Goal: Transaction & Acquisition: Purchase product/service

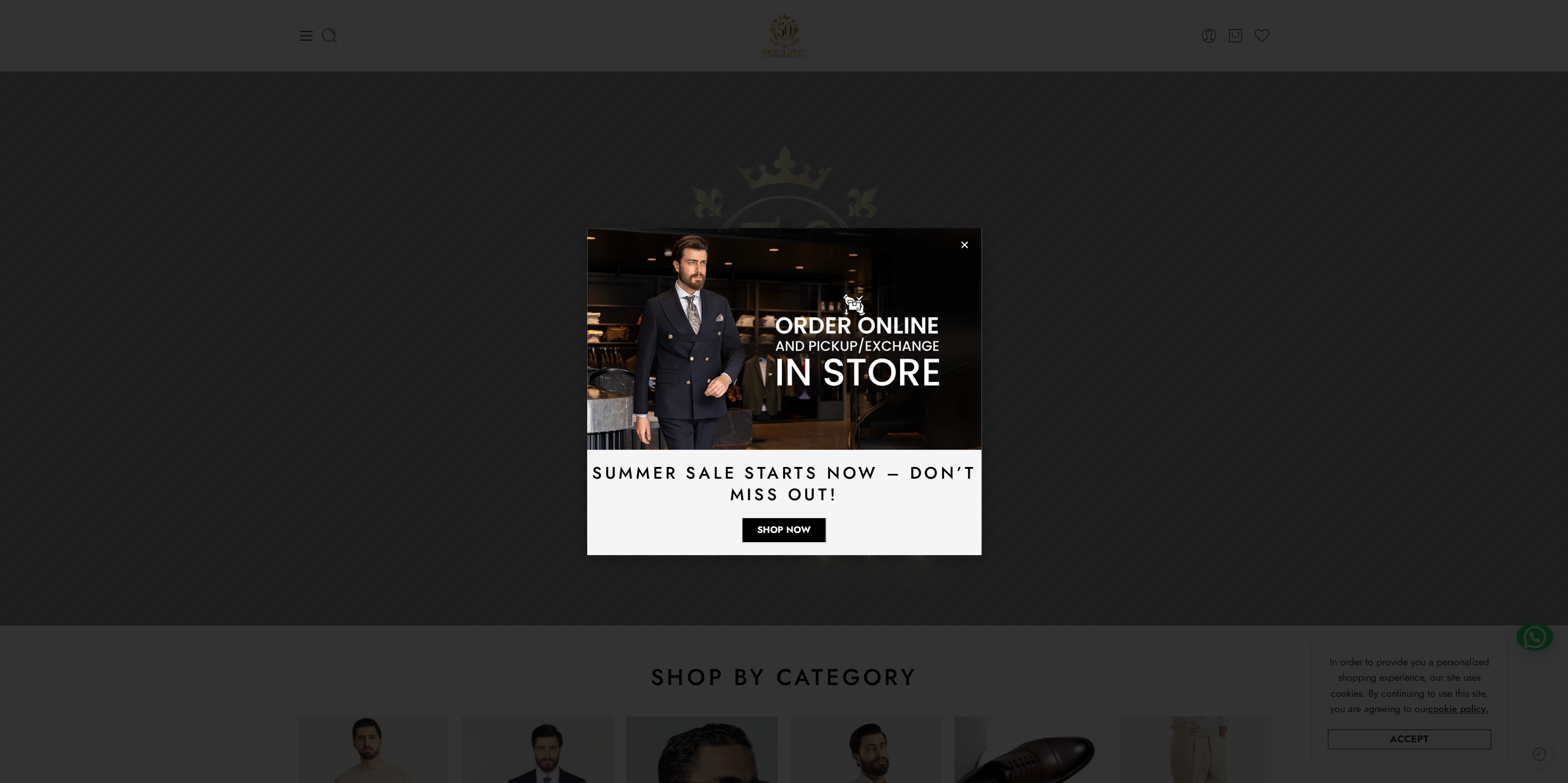
click at [964, 243] on icon "Close" at bounding box center [965, 245] width 9 height 9
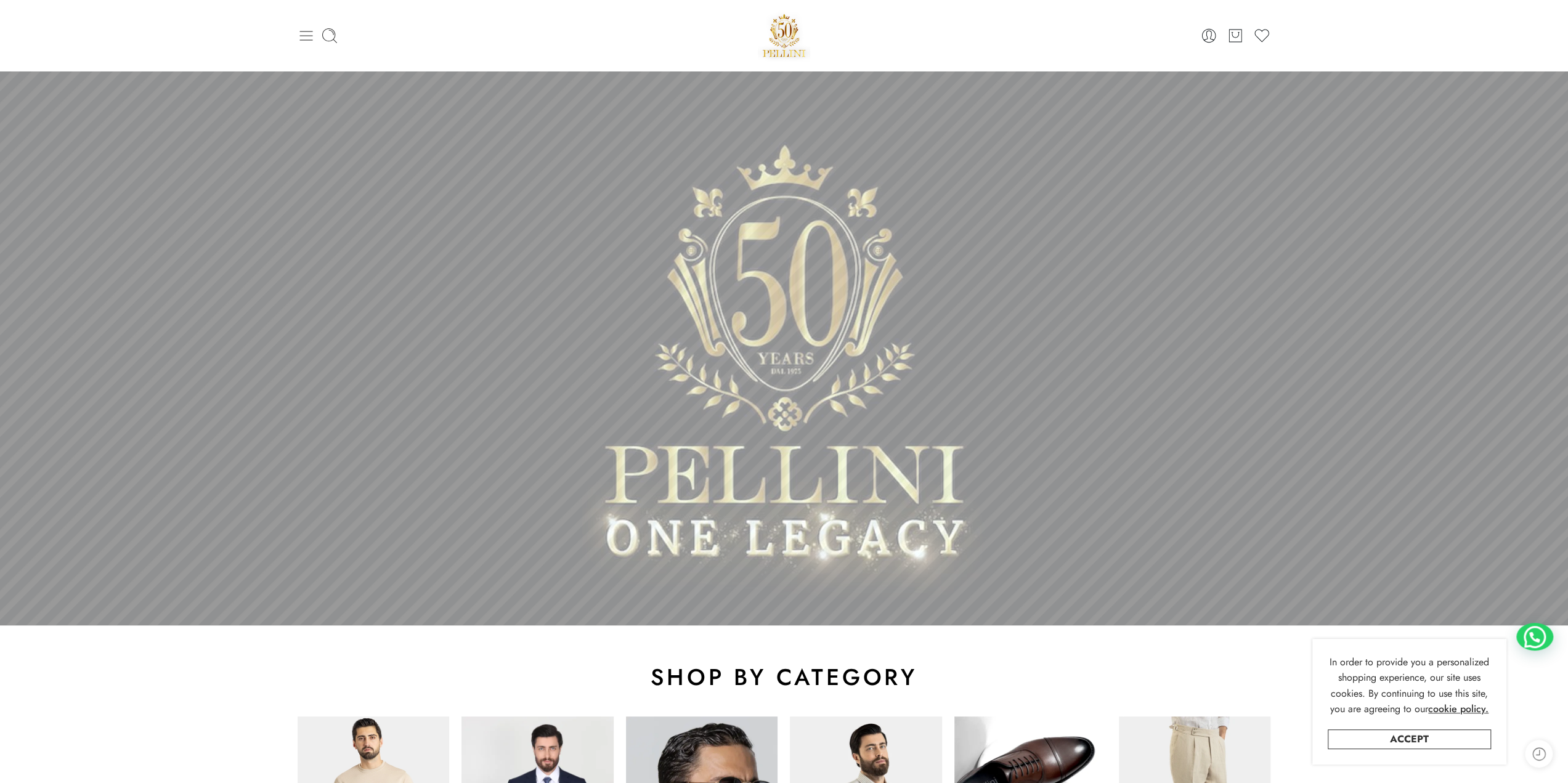
click at [312, 31] on icon at bounding box center [306, 35] width 13 height 10
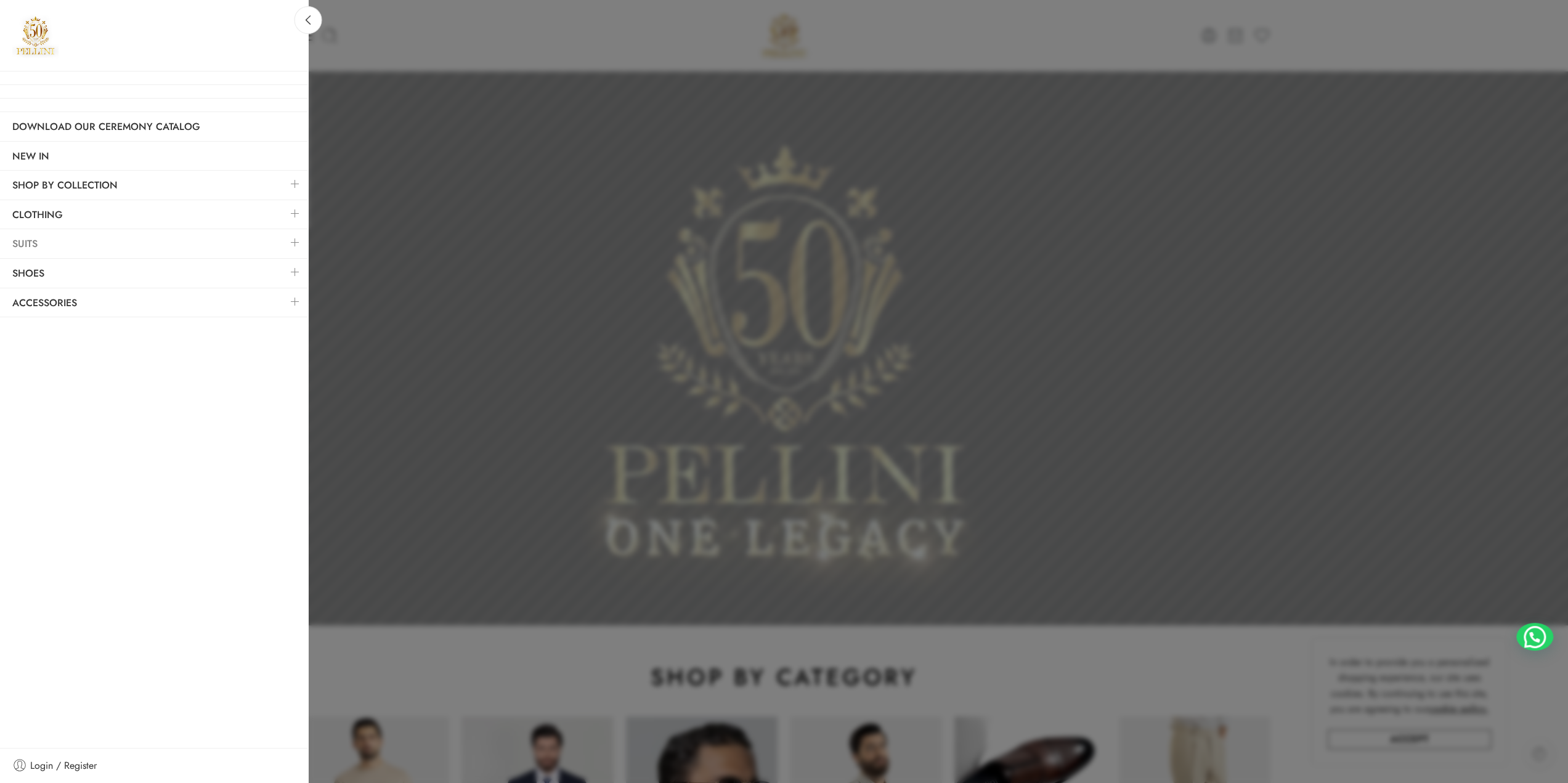
click at [24, 239] on link "Suits" at bounding box center [154, 244] width 308 height 29
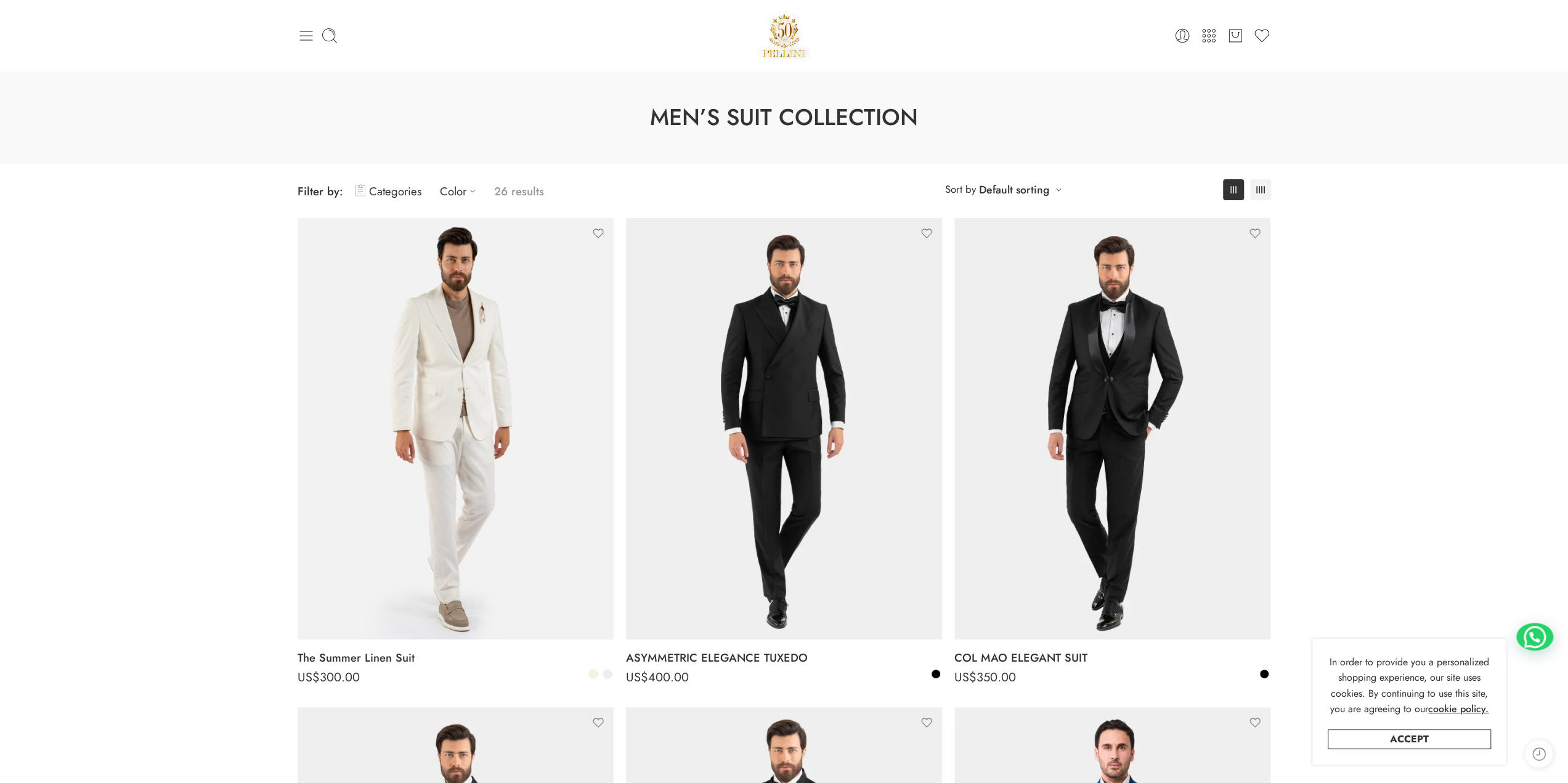
click at [312, 33] on icon at bounding box center [306, 35] width 17 height 17
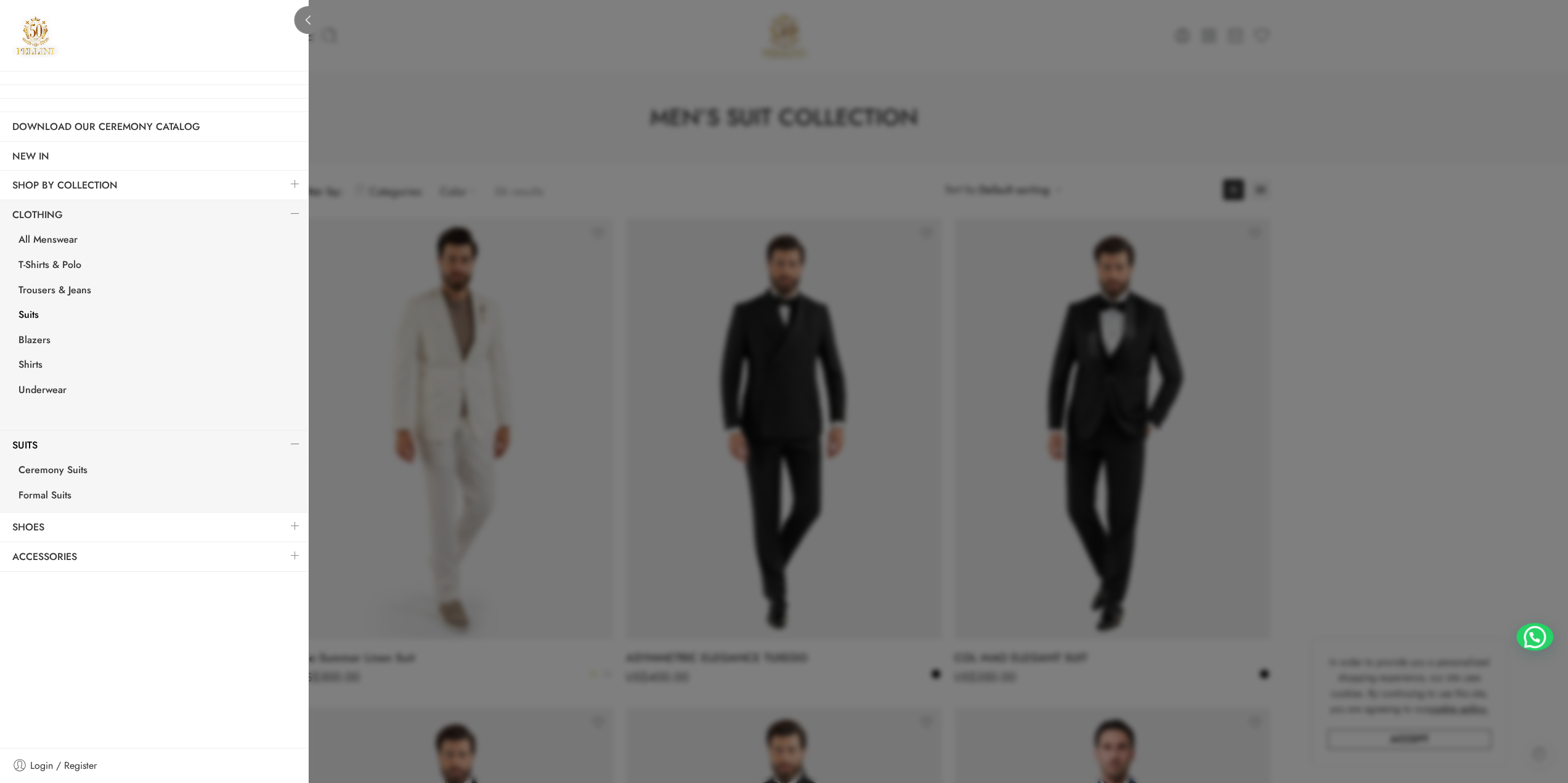
click at [310, 18] on icon at bounding box center [308, 20] width 9 height 9
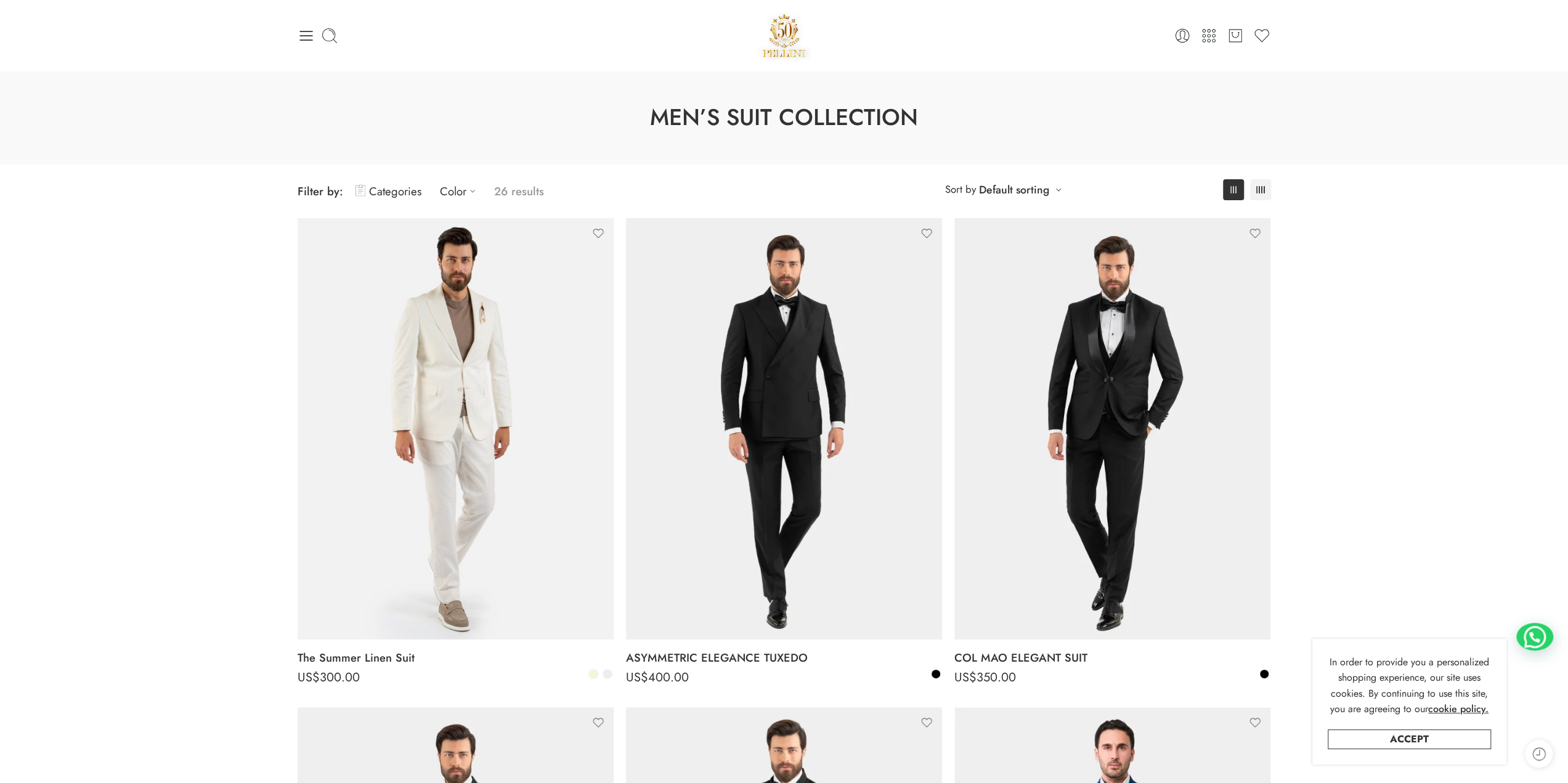
click at [328, 35] on icon at bounding box center [329, 35] width 17 height 17
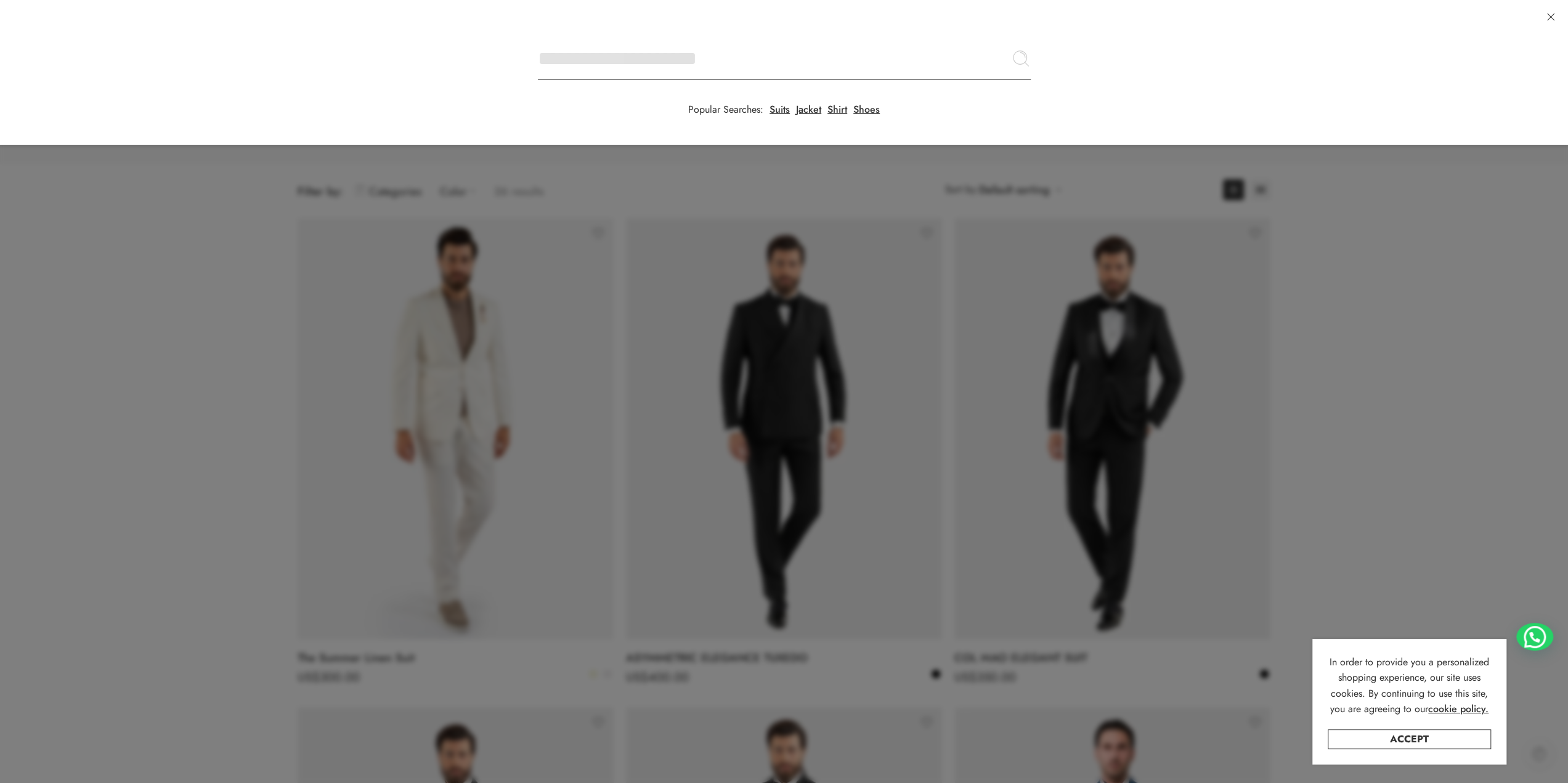
click at [538, 37] on input "Search here" at bounding box center [784, 58] width 493 height 43
click at [652, 51] on input "Search here" at bounding box center [784, 58] width 493 height 43
type input "******"
click button "Search" at bounding box center [0, 0] width 0 height 0
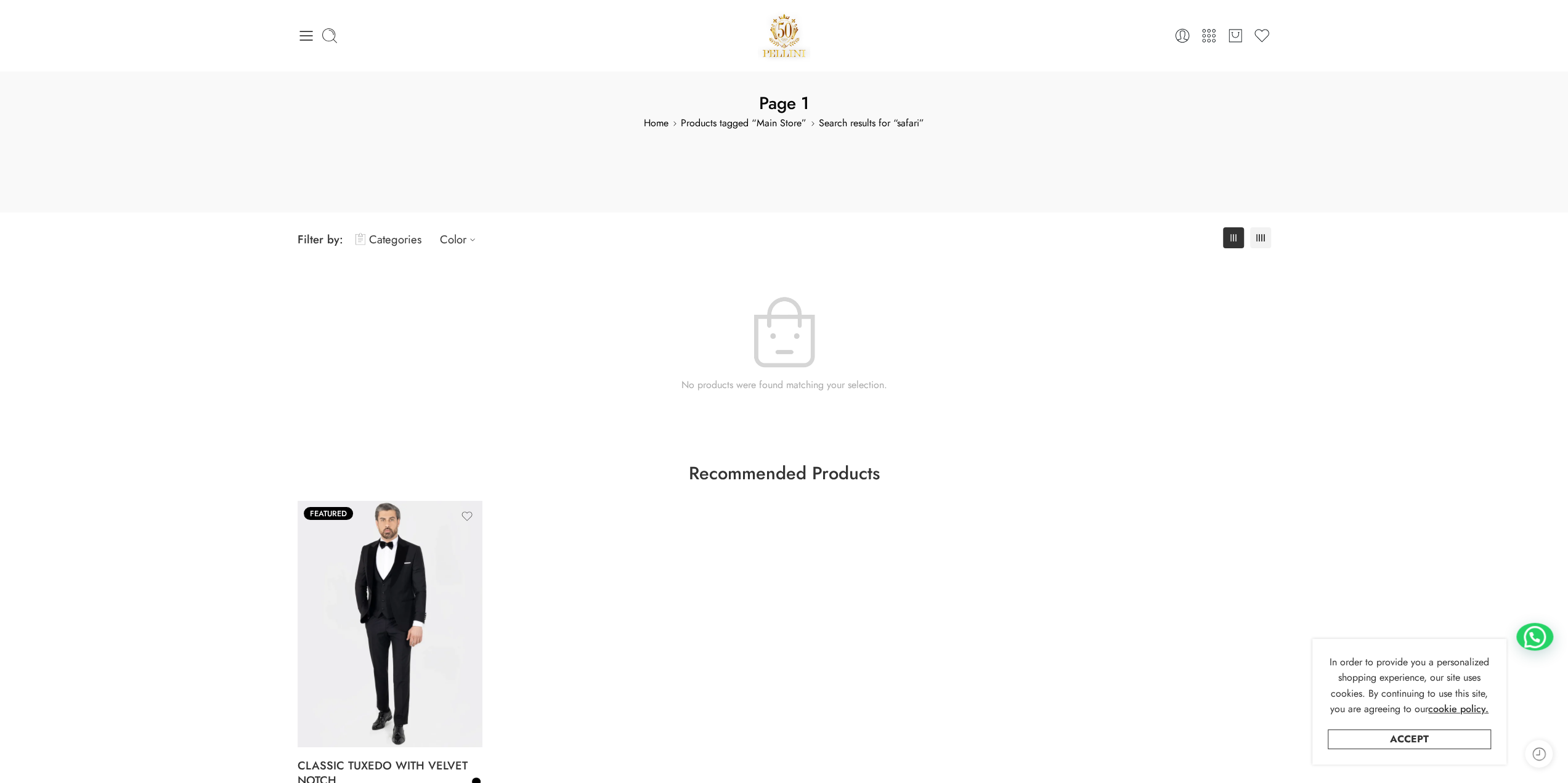
scroll to position [246, 0]
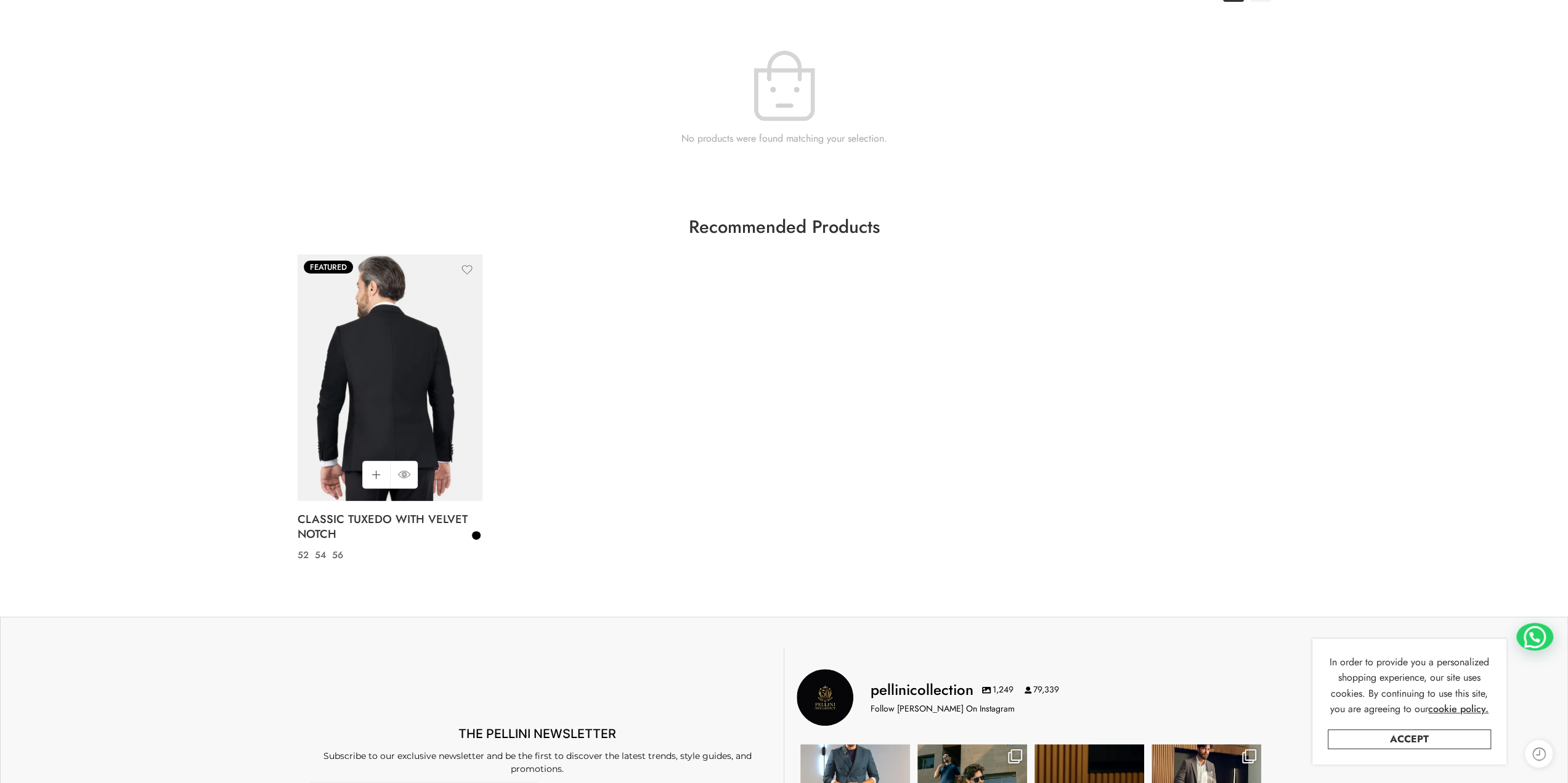
click at [417, 358] on img at bounding box center [390, 378] width 185 height 246
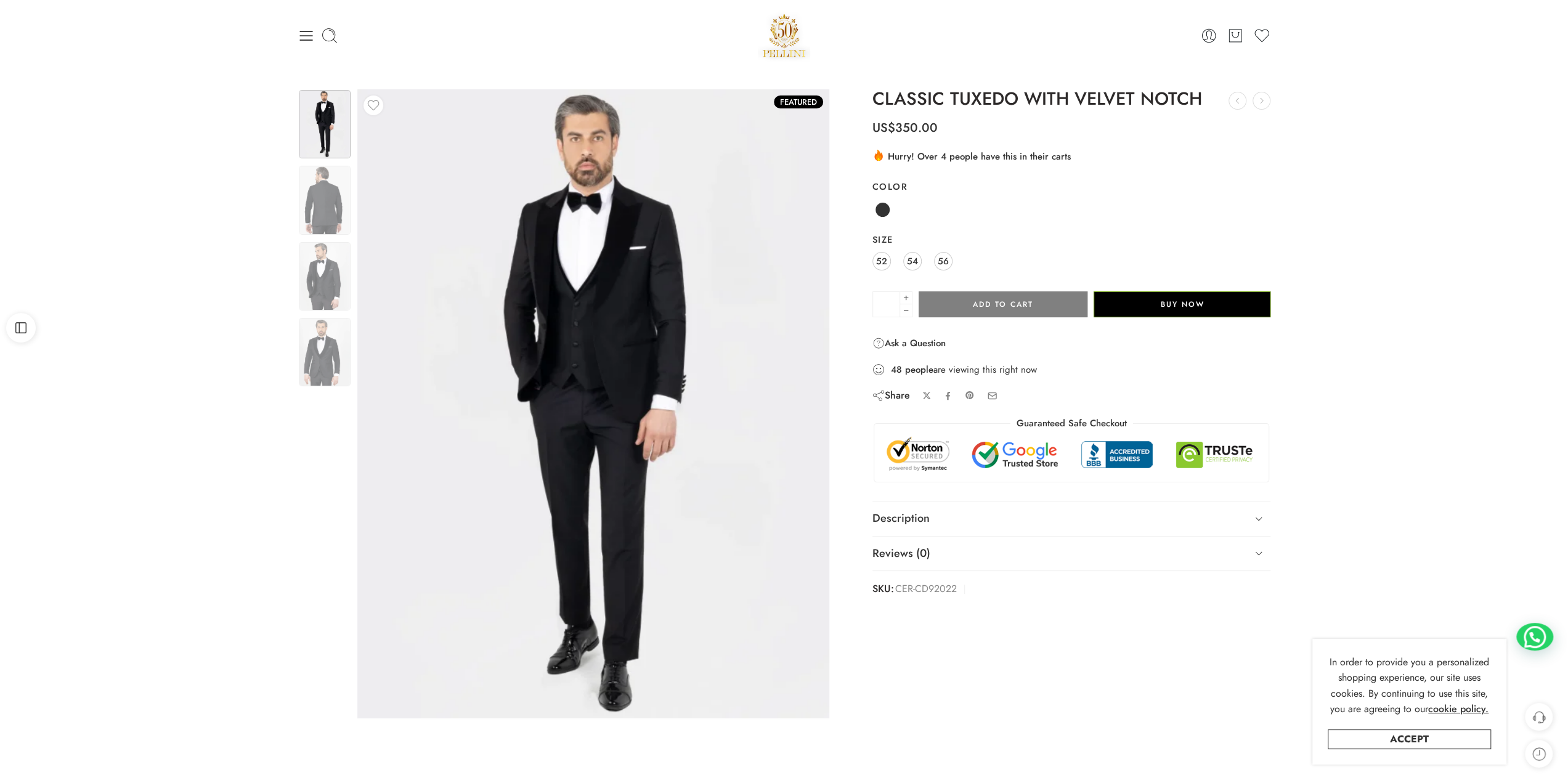
click at [793, 23] on img at bounding box center [784, 35] width 53 height 53
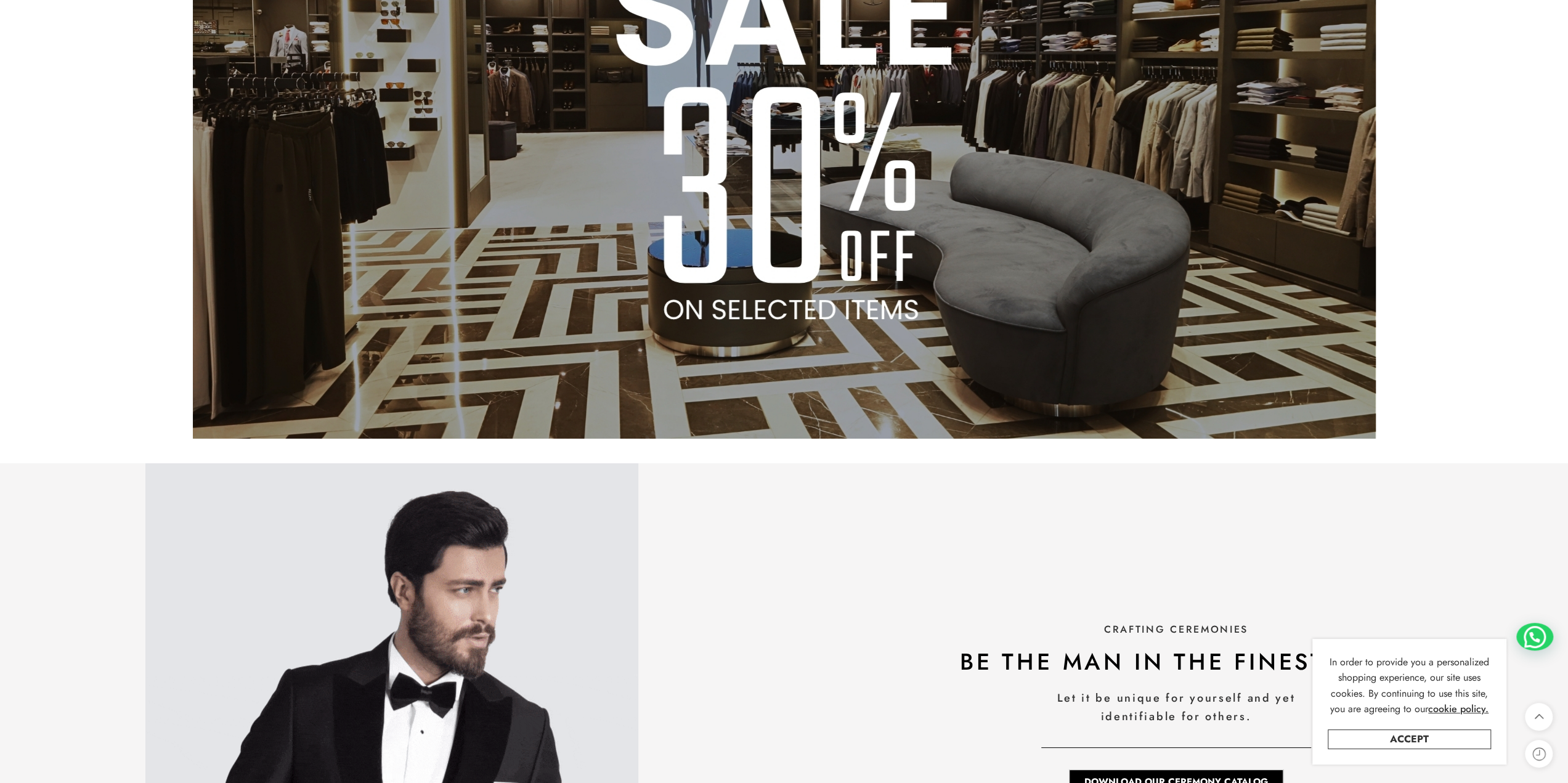
scroll to position [1171, 0]
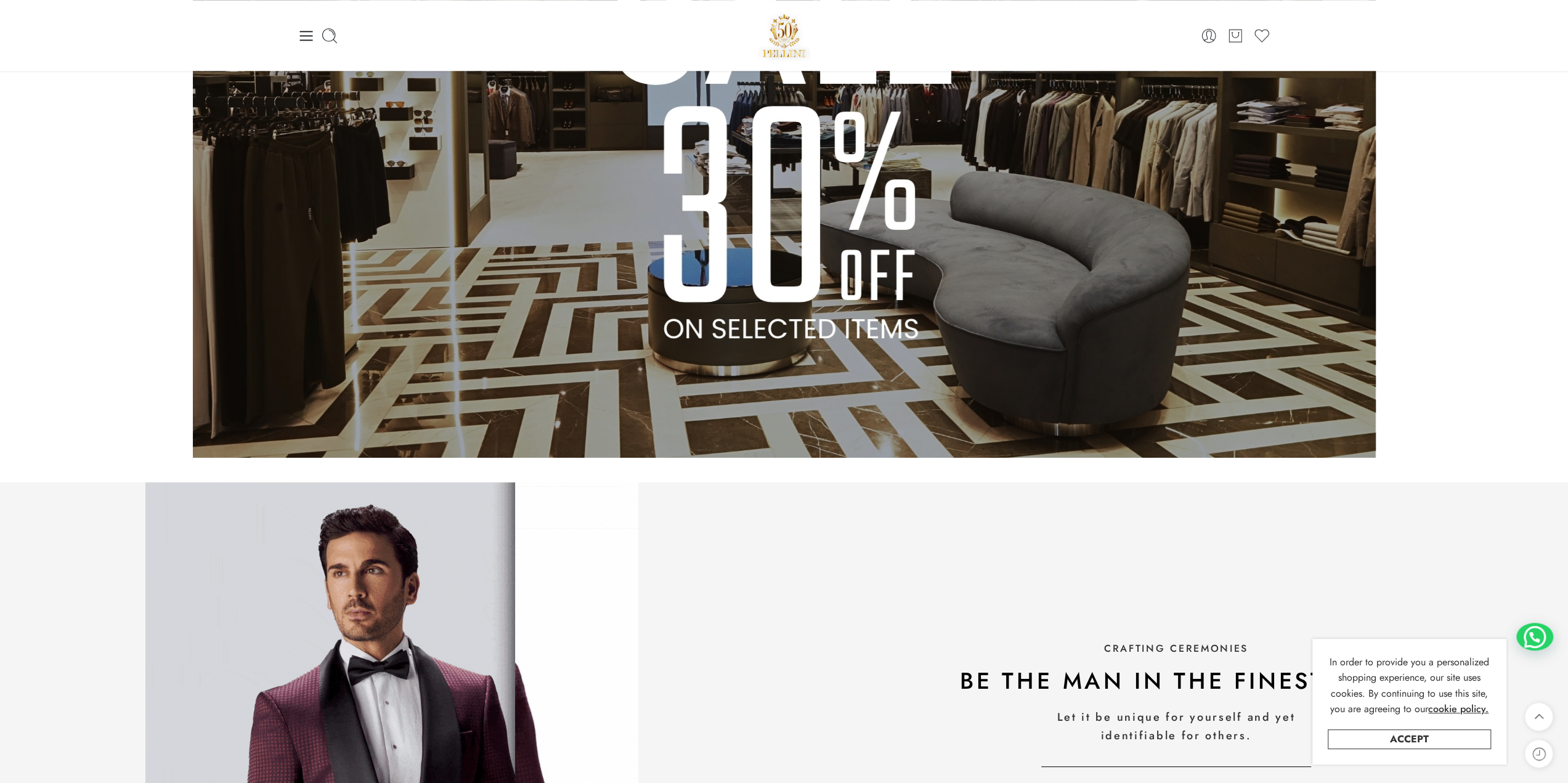
click at [842, 149] on img at bounding box center [784, 125] width 1183 height 666
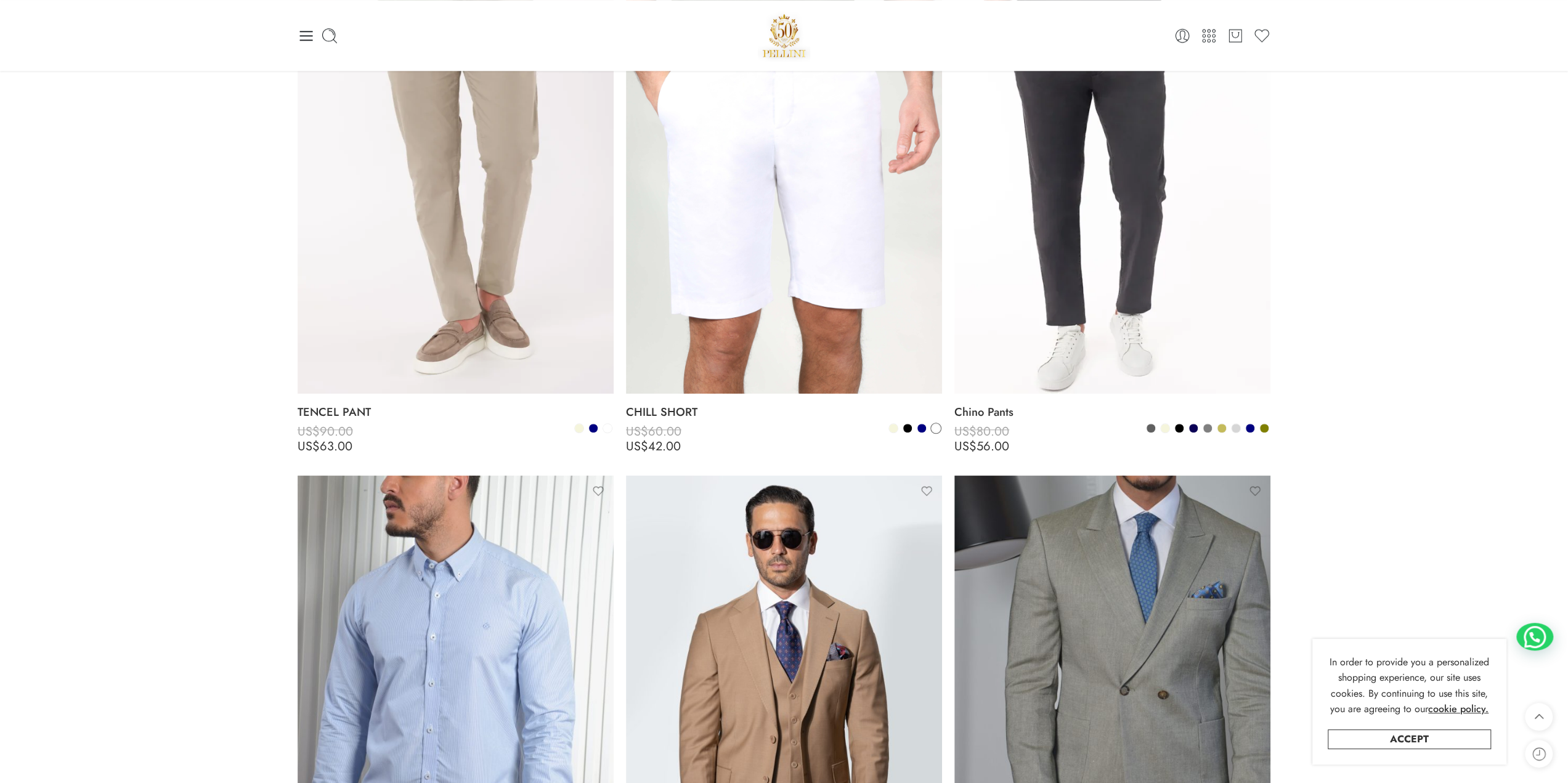
scroll to position [4677, 0]
